Goal: Obtain resource: Obtain resource

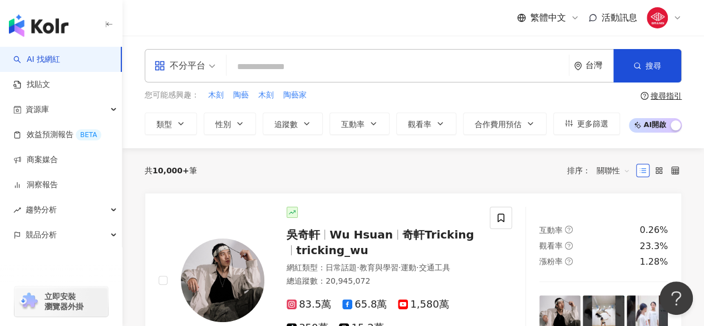
click at [278, 61] on input "search" at bounding box center [397, 66] width 333 height 21
paste input "*********"
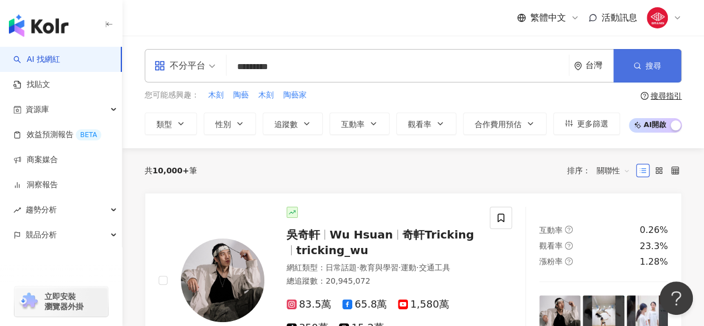
click at [661, 70] on button "搜尋" at bounding box center [648, 65] width 68 height 33
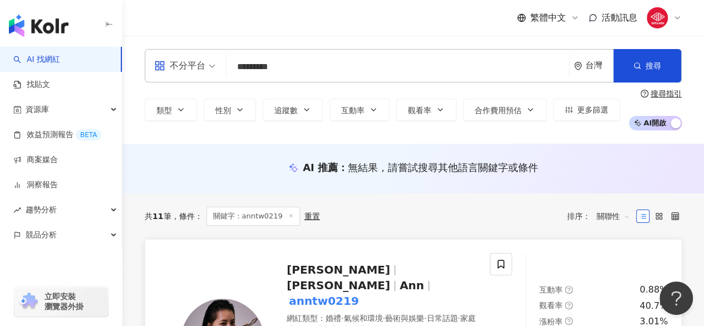
click at [400, 278] on span "Ann" at bounding box center [417, 284] width 34 height 13
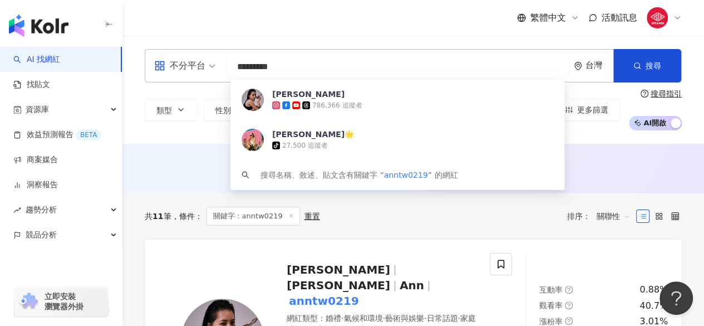
drag, startPoint x: 300, startPoint y: 76, endPoint x: 233, endPoint y: 62, distance: 68.9
click at [233, 62] on input "*********" at bounding box center [397, 66] width 333 height 21
paste input "search"
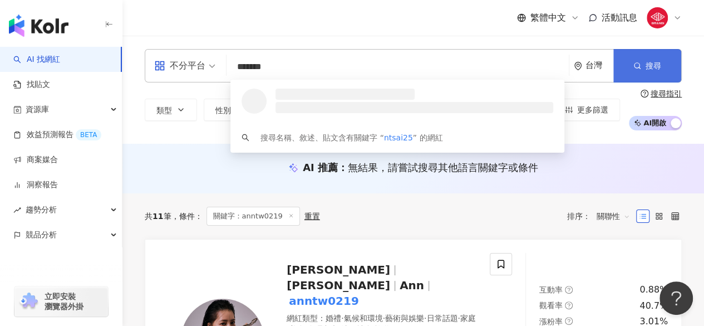
type input "*******"
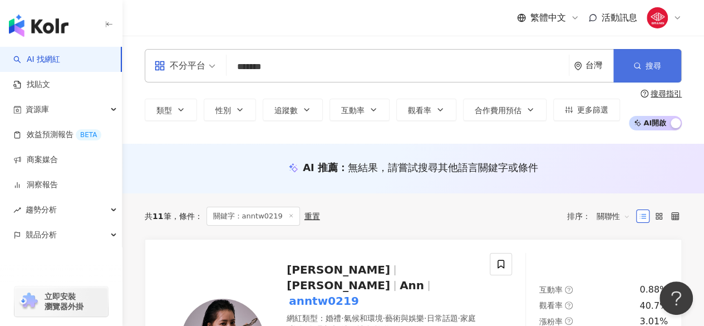
click at [627, 52] on button "搜尋" at bounding box center [648, 65] width 68 height 33
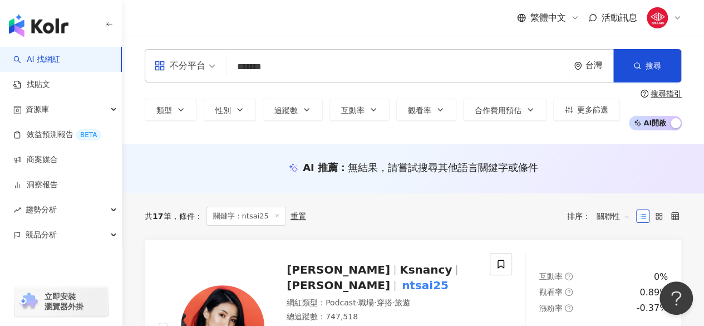
scroll to position [52, 0]
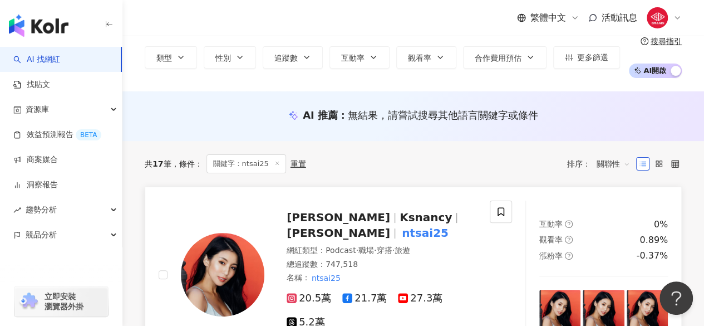
click at [400, 217] on span "Ksnancy" at bounding box center [426, 216] width 52 height 13
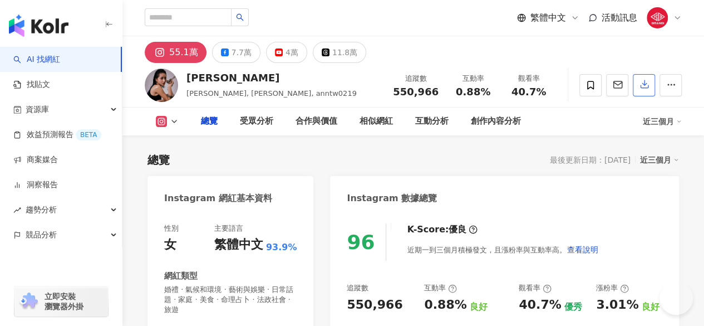
click at [642, 91] on button "button" at bounding box center [644, 85] width 22 height 22
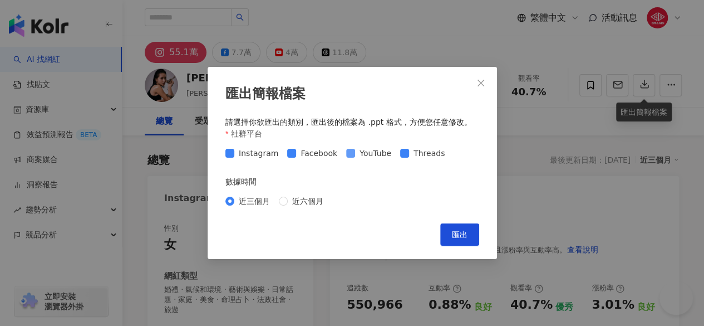
click at [392, 154] on div "Instagram Facebook YouTube Threads" at bounding box center [337, 153] width 224 height 12
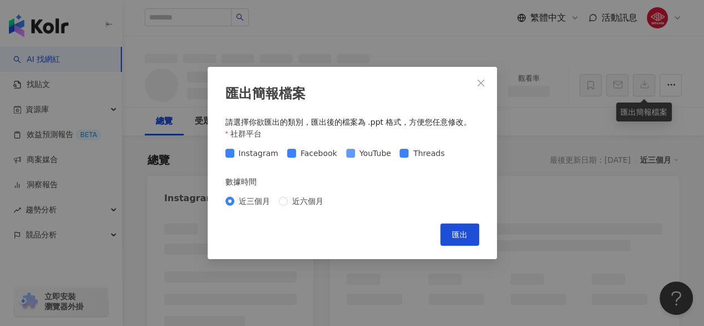
click at [349, 151] on span at bounding box center [350, 153] width 9 height 9
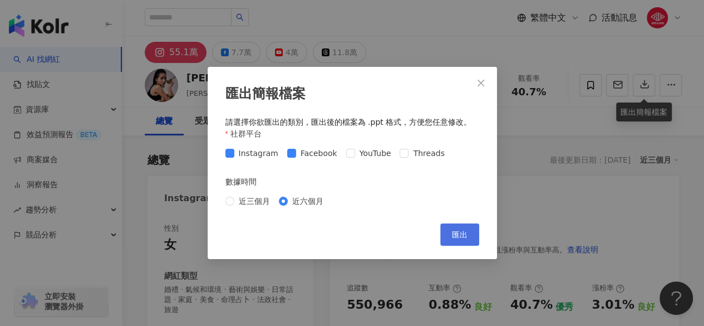
click at [460, 233] on span "匯出" at bounding box center [460, 234] width 16 height 9
click at [370, 28] on div "匯出簡報檔案 請選擇你欲匯出的類別，匯出後的檔案為 .ppt 格式，方便您任意修改。 社群平台 Instagram Facebook YouTube Thre…" at bounding box center [352, 163] width 704 height 326
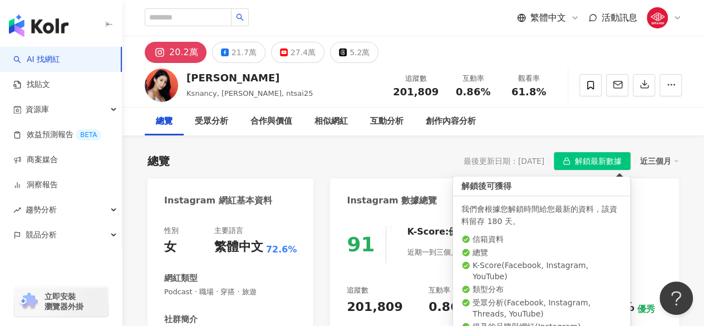
click at [616, 156] on span "解鎖最新數據" at bounding box center [598, 162] width 47 height 18
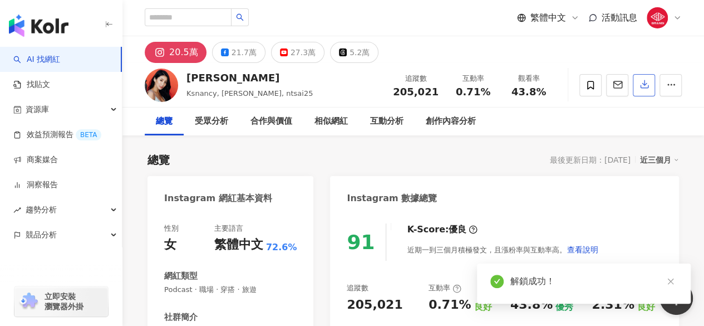
click at [646, 85] on icon "button" at bounding box center [645, 85] width 8 height 8
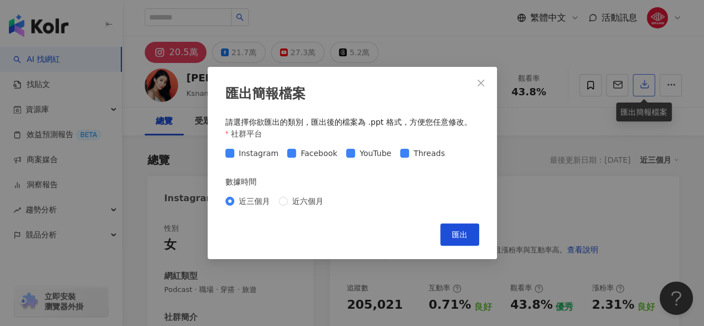
click at [660, 80] on div "匯出簡報檔案 請選擇你欲匯出的類別，匯出後的檔案為 .ppt 格式，方便您任意修改。 社群平台 Instagram Facebook YouTube Thre…" at bounding box center [352, 163] width 704 height 326
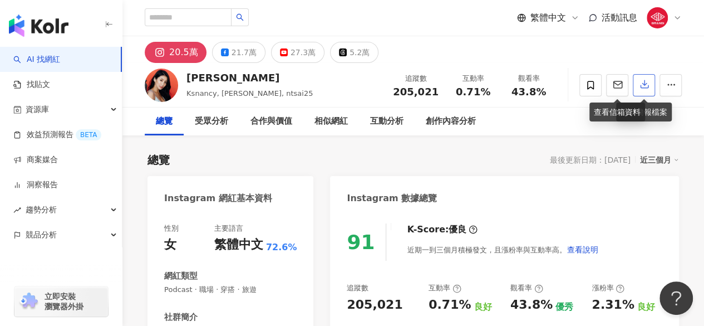
click at [639, 85] on button "button" at bounding box center [644, 85] width 22 height 22
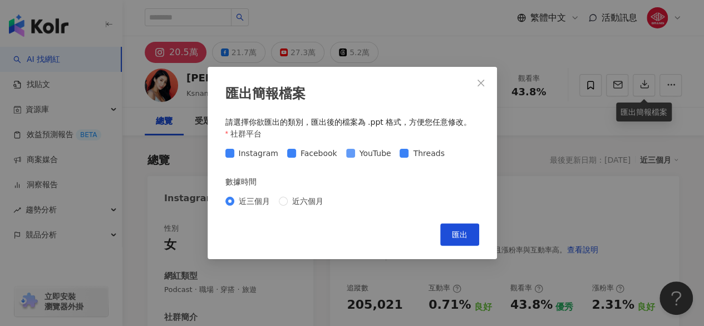
click at [355, 151] on span "YouTube" at bounding box center [375, 153] width 41 height 12
click at [462, 238] on span "匯出" at bounding box center [460, 234] width 16 height 9
